Goal: Task Accomplishment & Management: Complete application form

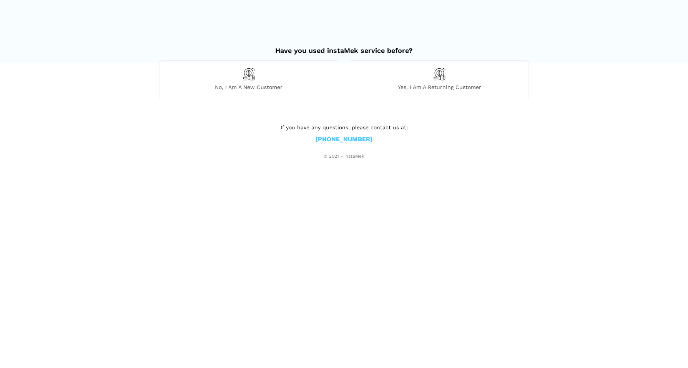
click at [259, 82] on div "No, I am a new customer" at bounding box center [248, 79] width 179 height 38
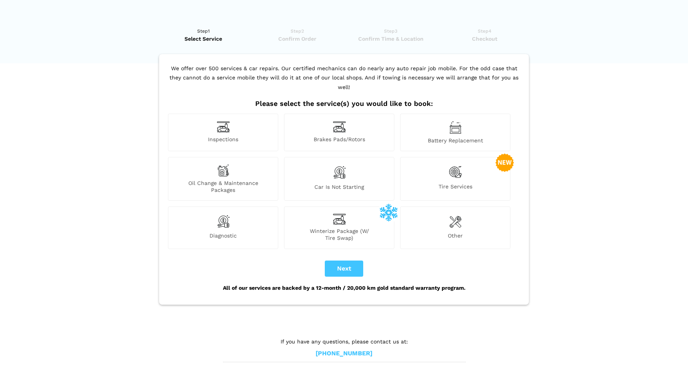
click at [458, 218] on img at bounding box center [455, 221] width 12 height 15
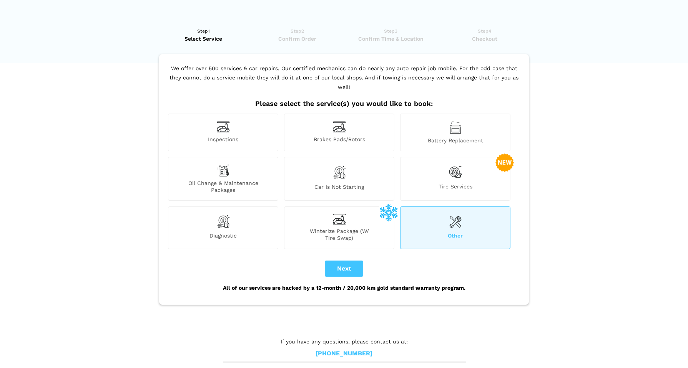
click at [212, 167] on div "Oil Change & Maintenance Packages" at bounding box center [223, 179] width 110 height 44
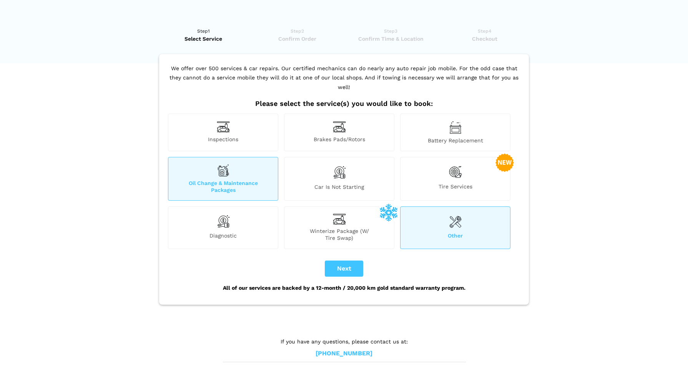
click at [345, 261] on button "Next" at bounding box center [344, 269] width 38 height 16
checkbox input "true"
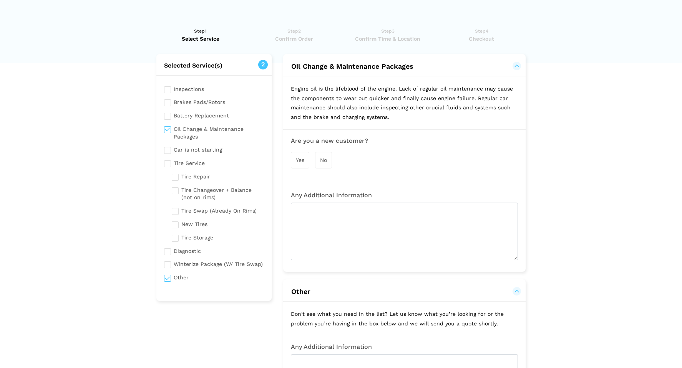
click at [306, 160] on div "Yes" at bounding box center [300, 160] width 18 height 17
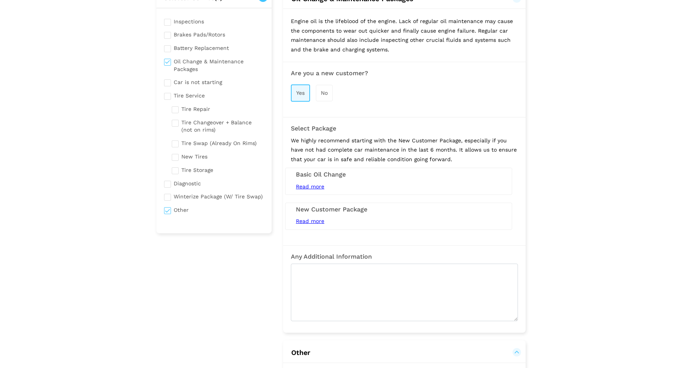
scroll to position [90, 0]
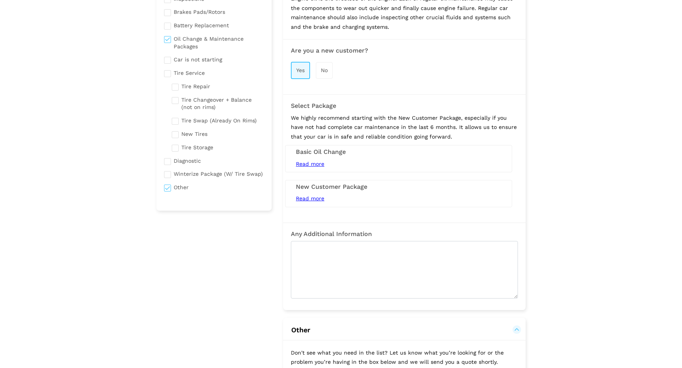
click at [309, 197] on span "Read more" at bounding box center [310, 199] width 28 height 6
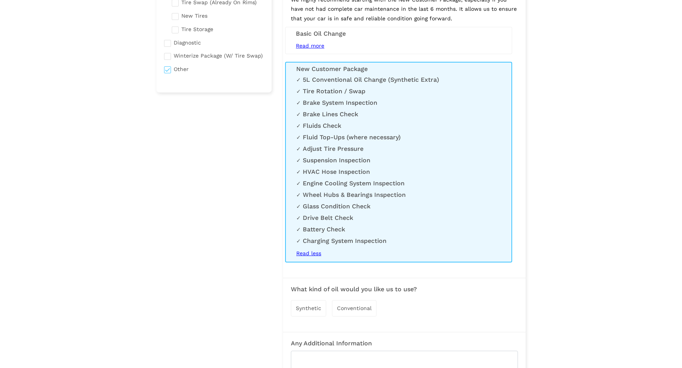
scroll to position [141, 0]
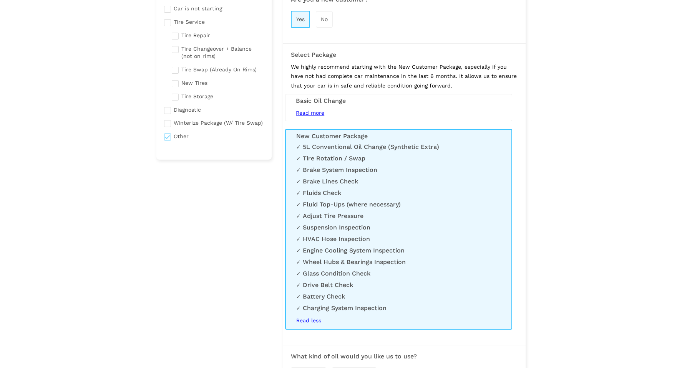
click at [304, 318] on span "Read less" at bounding box center [308, 321] width 25 height 6
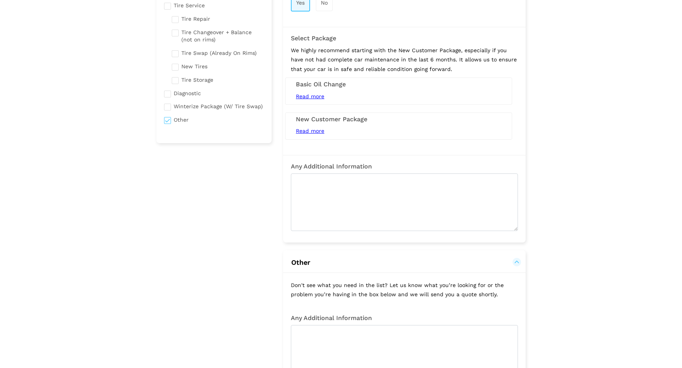
scroll to position [177, 0]
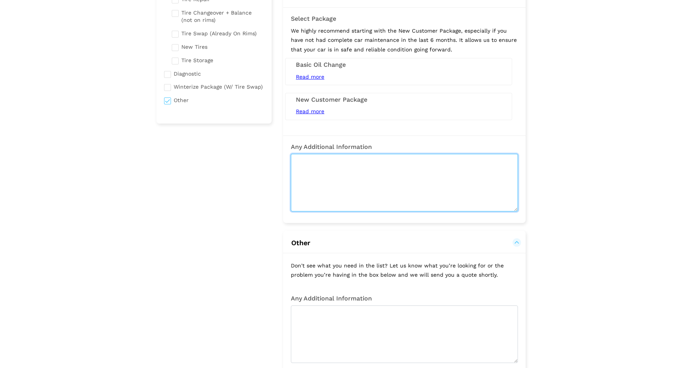
click at [321, 167] on textarea at bounding box center [404, 183] width 227 height 58
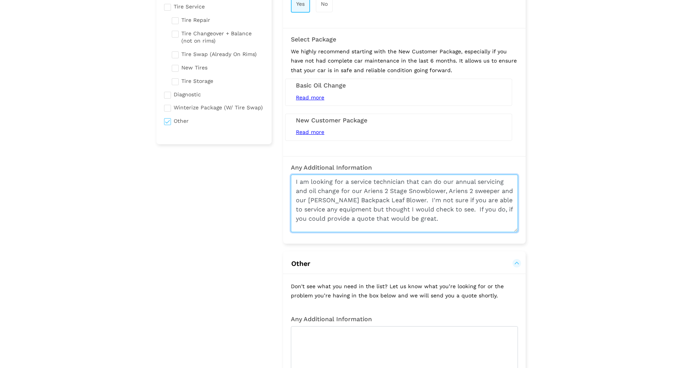
scroll to position [155, 0]
click at [294, 180] on textarea "I am looking for a service technician that can do our annual servicing and oil …" at bounding box center [404, 205] width 227 height 58
click at [415, 200] on textarea "I am looking for a service technician that can do our annual servicing and oil …" at bounding box center [404, 205] width 227 height 58
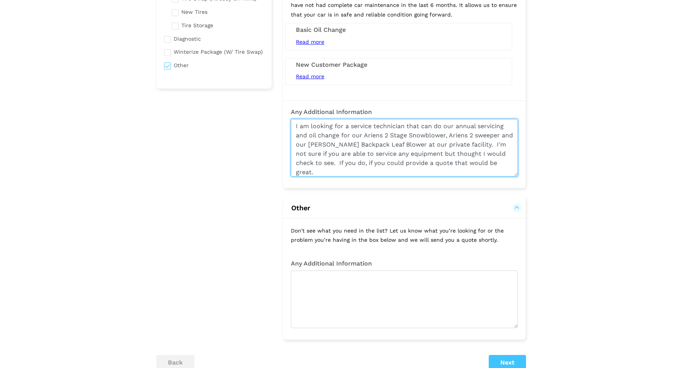
scroll to position [3, 0]
type textarea "I am looking for a service technician that can do our annual servicing and oil …"
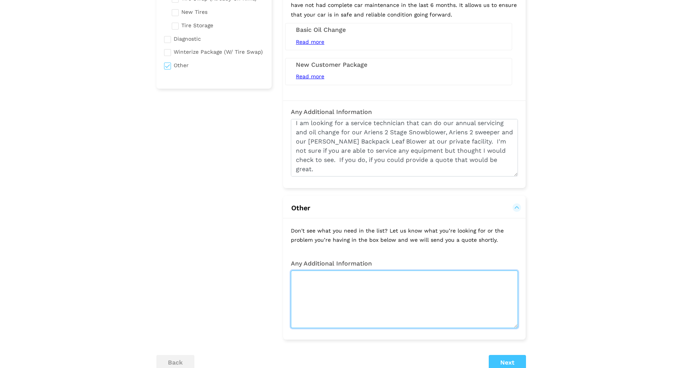
click at [376, 297] on textarea at bounding box center [404, 300] width 227 height 58
type textarea "We are located in [GEOGRAPHIC_DATA]"
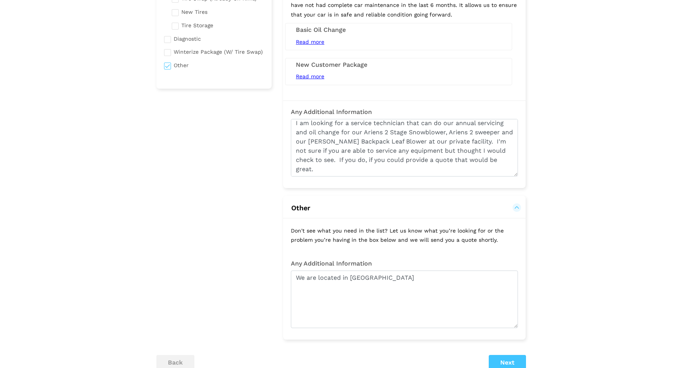
click at [512, 358] on button "Next" at bounding box center [507, 362] width 37 height 15
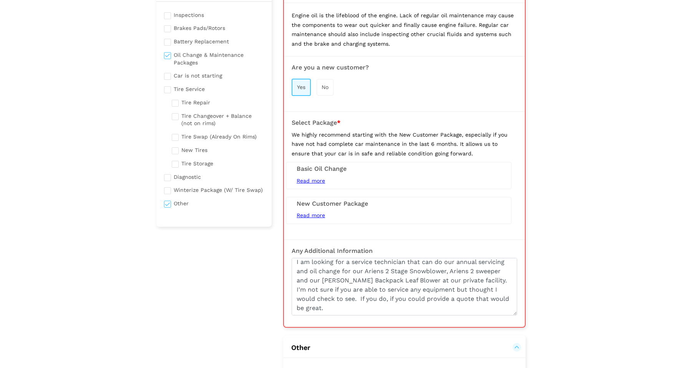
scroll to position [53, 0]
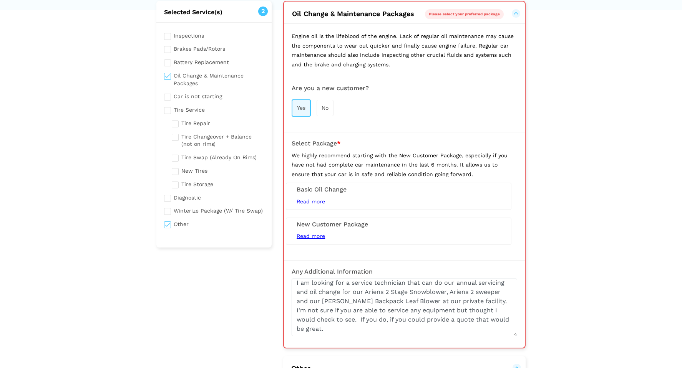
click at [312, 188] on h3 "Basic Oil Change" at bounding box center [399, 189] width 204 height 7
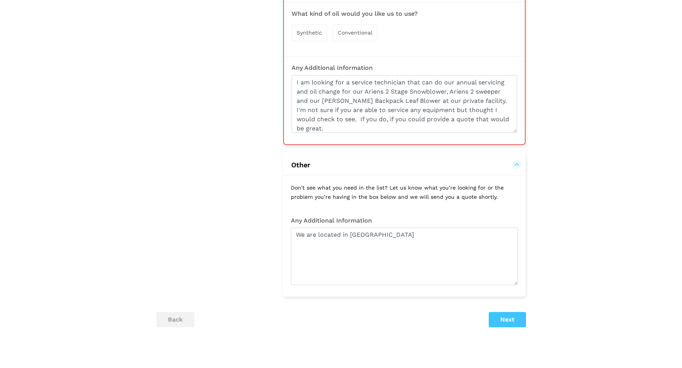
scroll to position [243, 0]
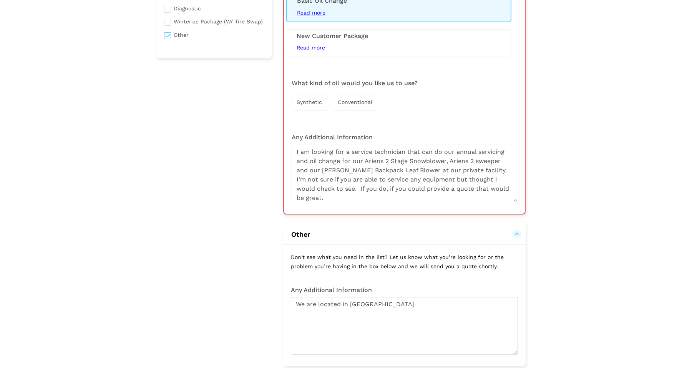
click at [311, 99] on span "Synthetic" at bounding box center [309, 102] width 25 height 6
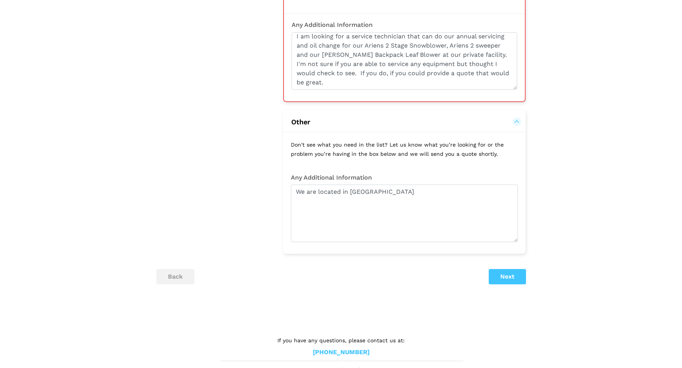
click at [504, 273] on button "Next" at bounding box center [507, 276] width 37 height 15
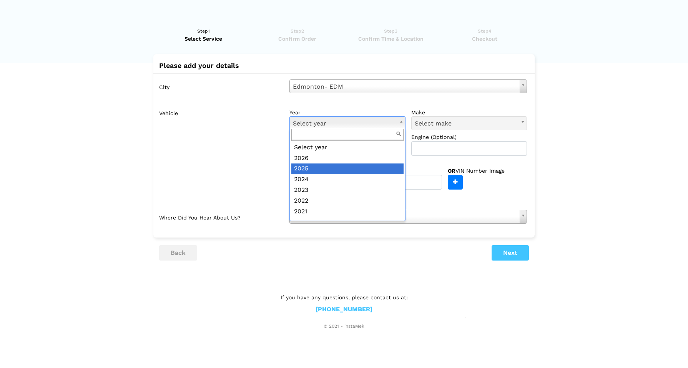
scroll to position [234, 0]
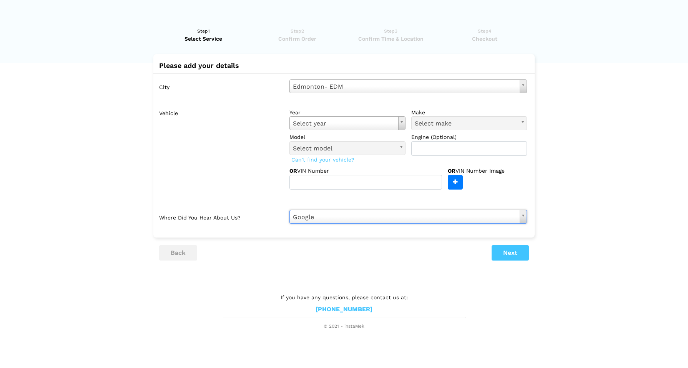
click at [507, 247] on button "Next" at bounding box center [509, 252] width 37 height 15
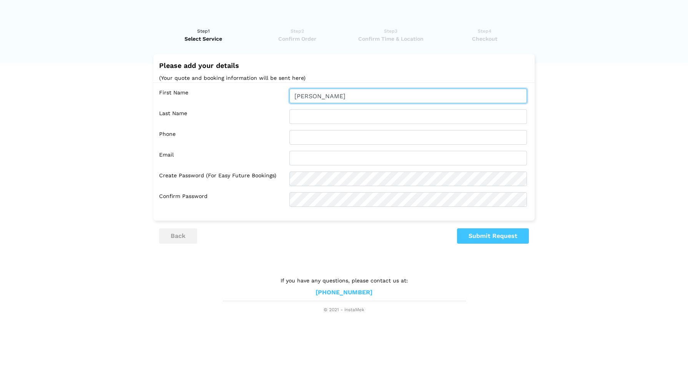
type input "[PERSON_NAME]"
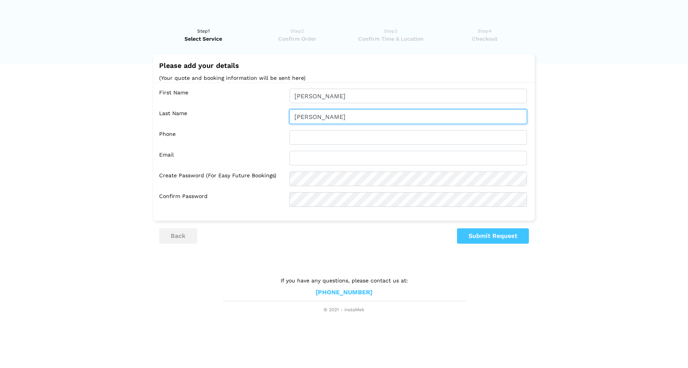
type input "[PERSON_NAME]"
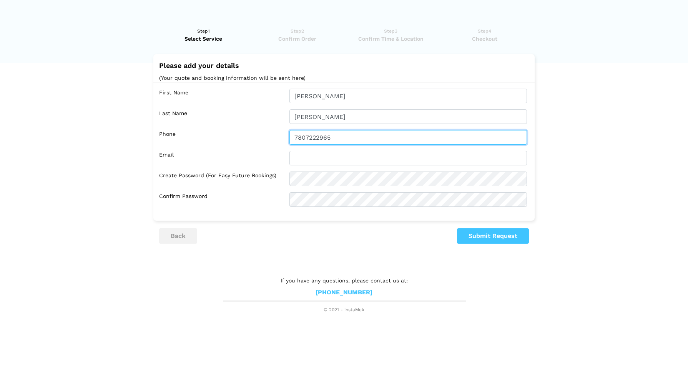
type input "7807222965"
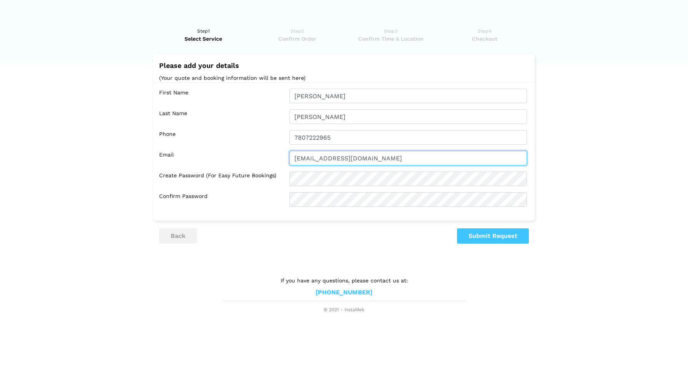
type input "[EMAIL_ADDRESS][DOMAIN_NAME]"
click at [489, 237] on button "Submit Request" at bounding box center [493, 236] width 72 height 15
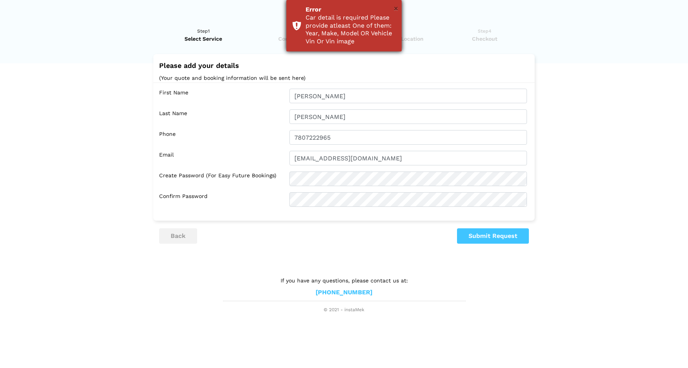
click at [397, 7] on button "×" at bounding box center [395, 8] width 5 height 10
